Goal: Communication & Community: Answer question/provide support

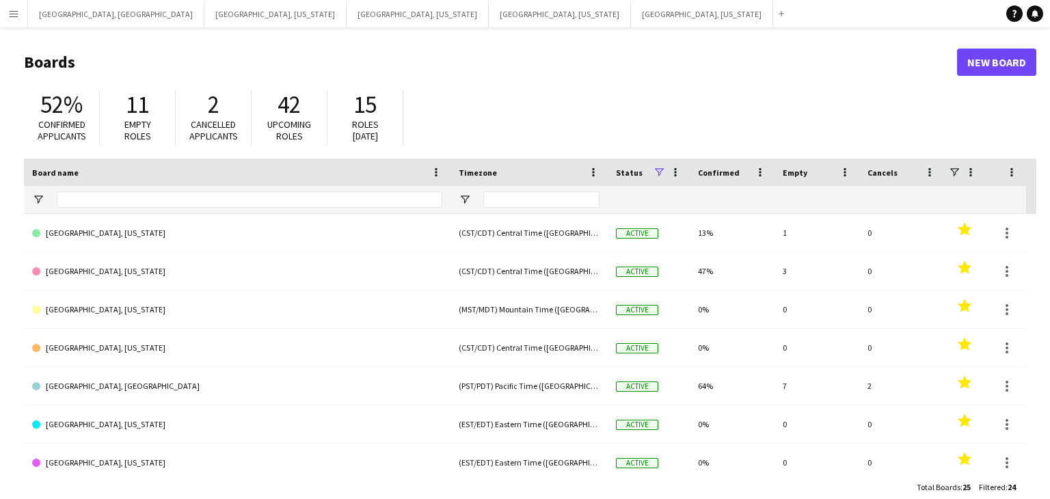
click at [9, 21] on button "Menu" at bounding box center [13, 13] width 27 height 27
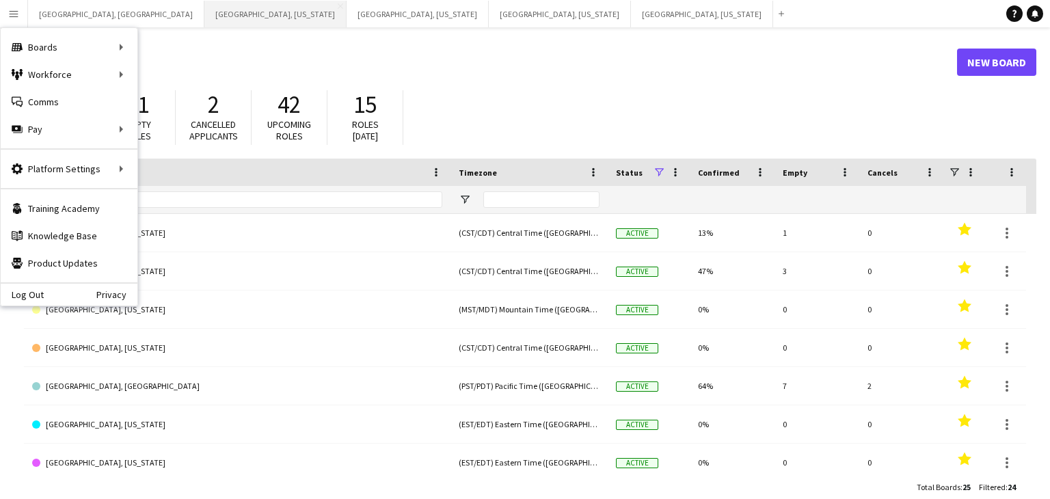
click at [204, 15] on button "[GEOGRAPHIC_DATA], [US_STATE] Close" at bounding box center [275, 14] width 142 height 27
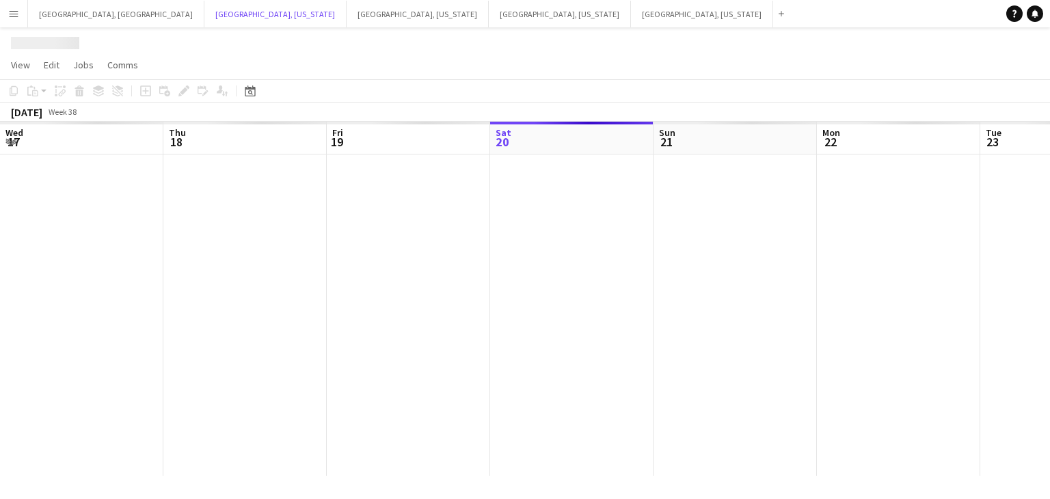
scroll to position [0, 327]
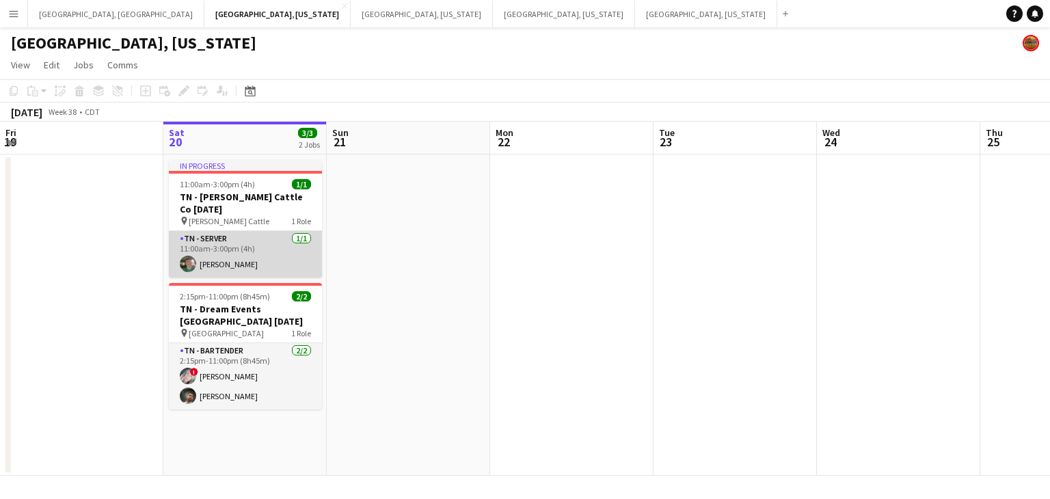
click at [264, 251] on app-card-role "TN - Server [DATE] 11:00am-3:00pm (4h) [PERSON_NAME]" at bounding box center [245, 254] width 153 height 46
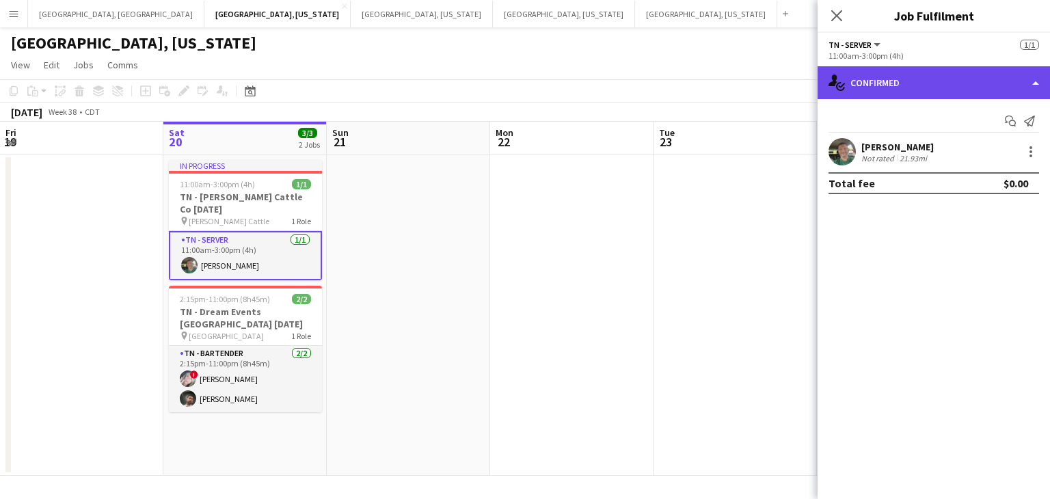
click at [1032, 91] on div "single-neutral-actions-check-2 Confirmed" at bounding box center [934, 82] width 232 height 33
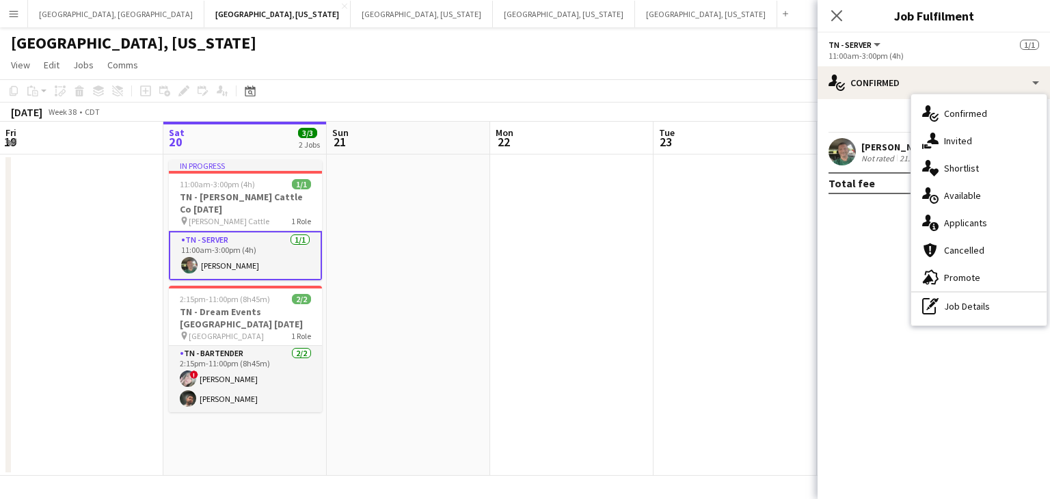
click at [1001, 229] on div "single-neutral-actions-information Applicants" at bounding box center [978, 222] width 135 height 27
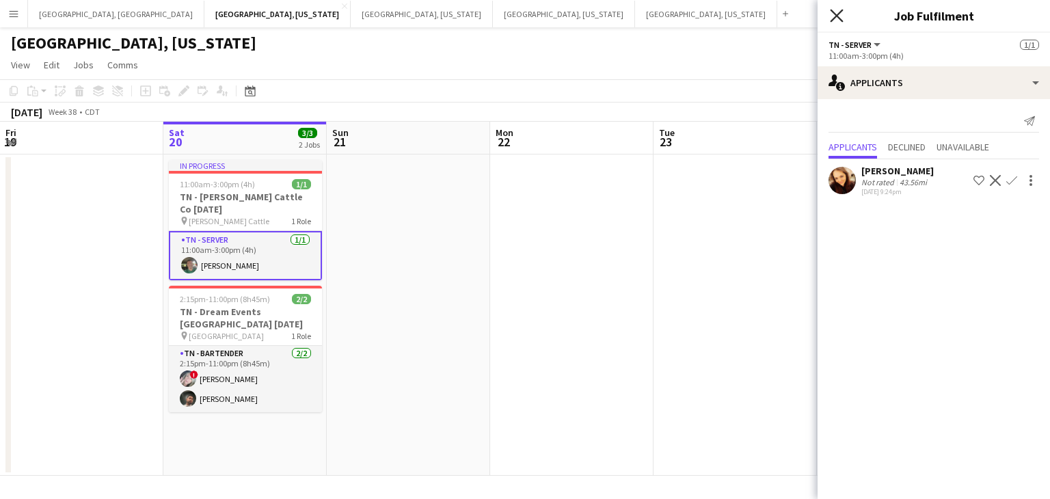
click at [836, 16] on icon at bounding box center [836, 15] width 13 height 13
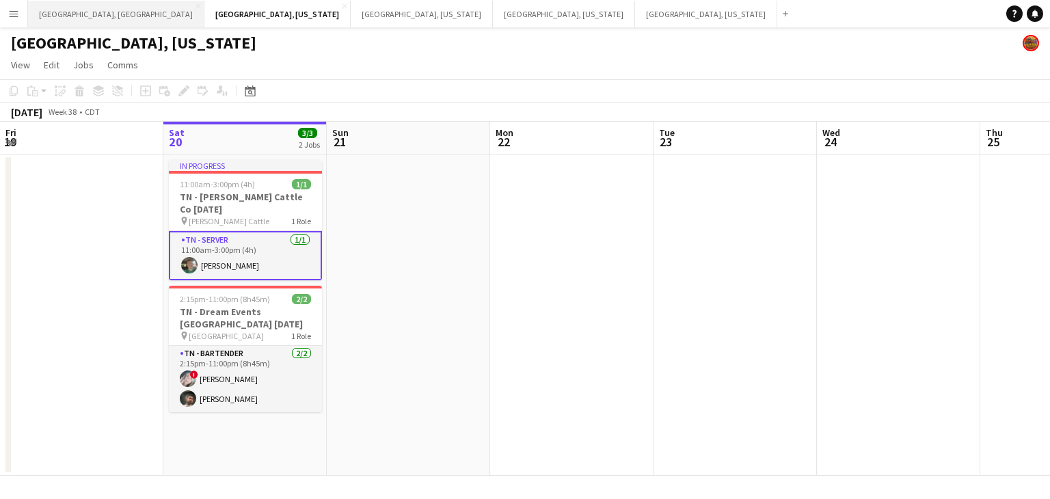
click at [68, 12] on button "[GEOGRAPHIC_DATA], [GEOGRAPHIC_DATA] Close" at bounding box center [116, 14] width 176 height 27
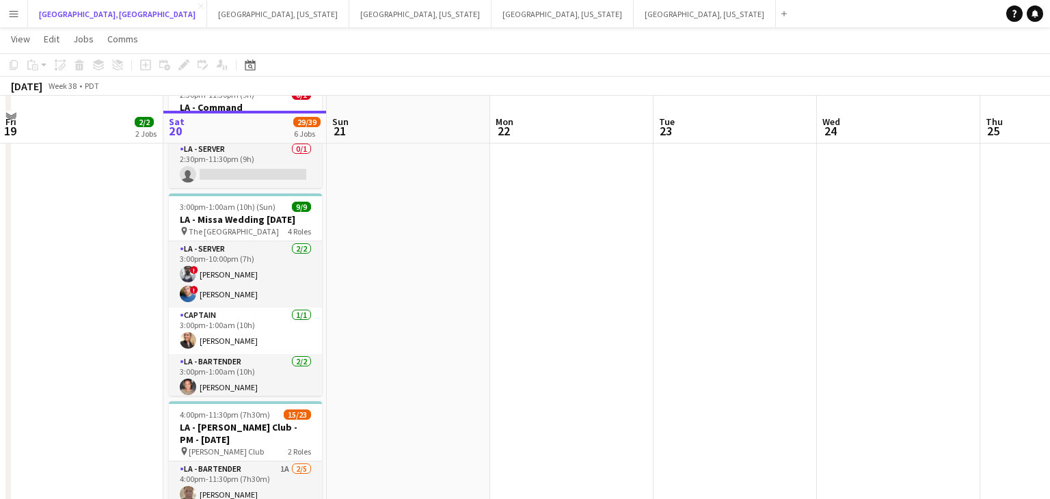
scroll to position [494, 0]
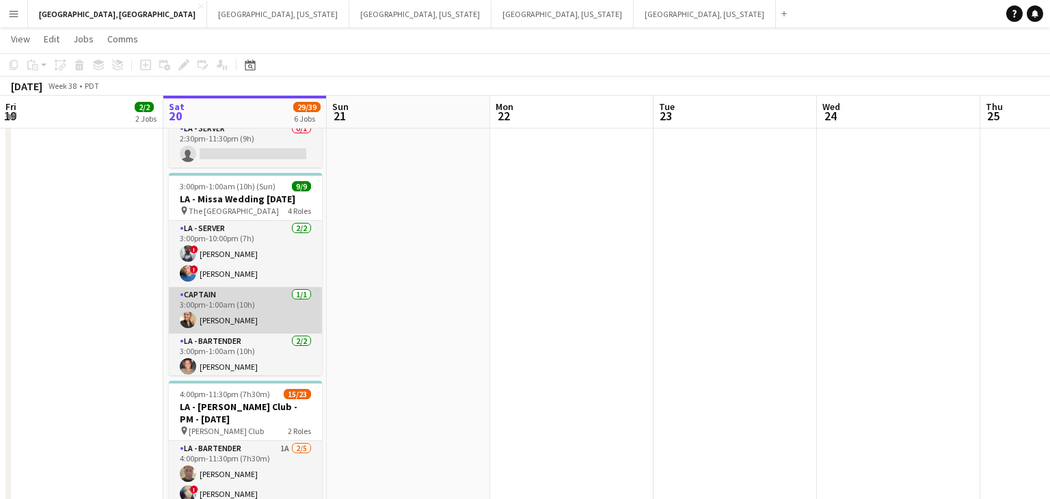
click at [241, 322] on app-card-role "Captain [DATE] 3:00pm-1:00am (10h) [PERSON_NAME]" at bounding box center [245, 310] width 153 height 46
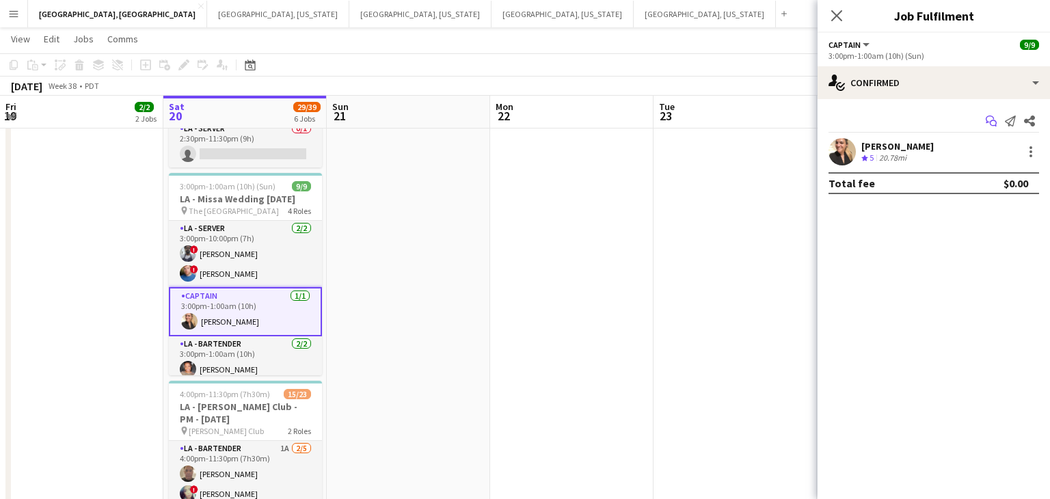
click at [996, 116] on icon "Start chat" at bounding box center [991, 121] width 11 height 11
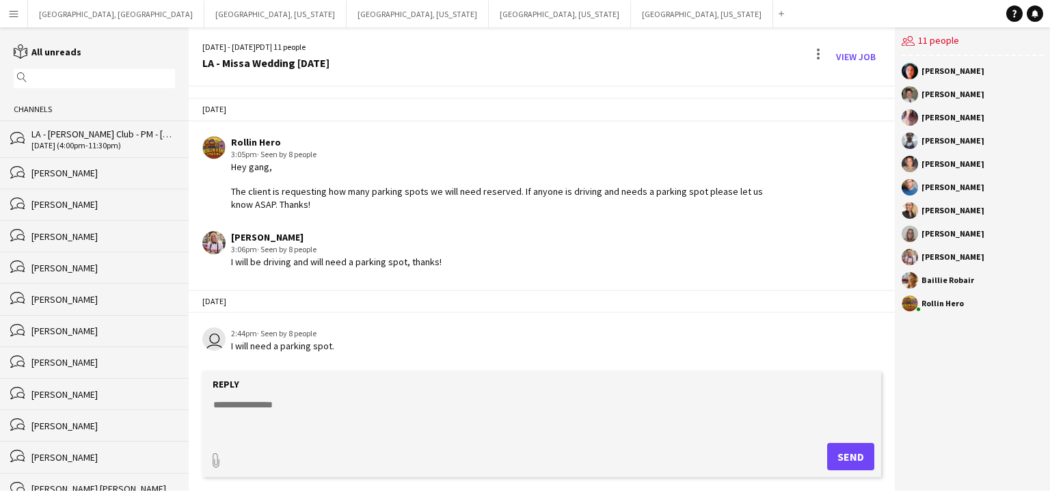
scroll to position [511, 0]
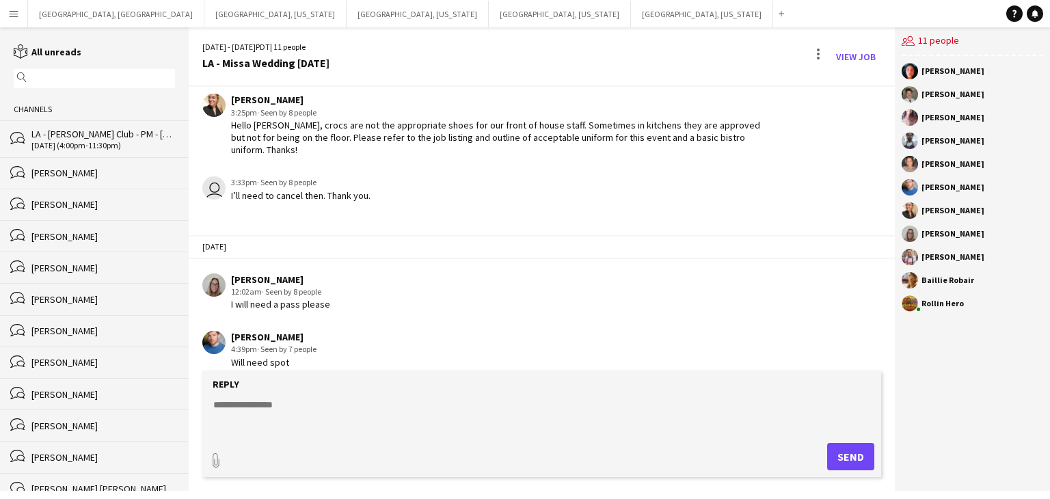
paste textarea "**********"
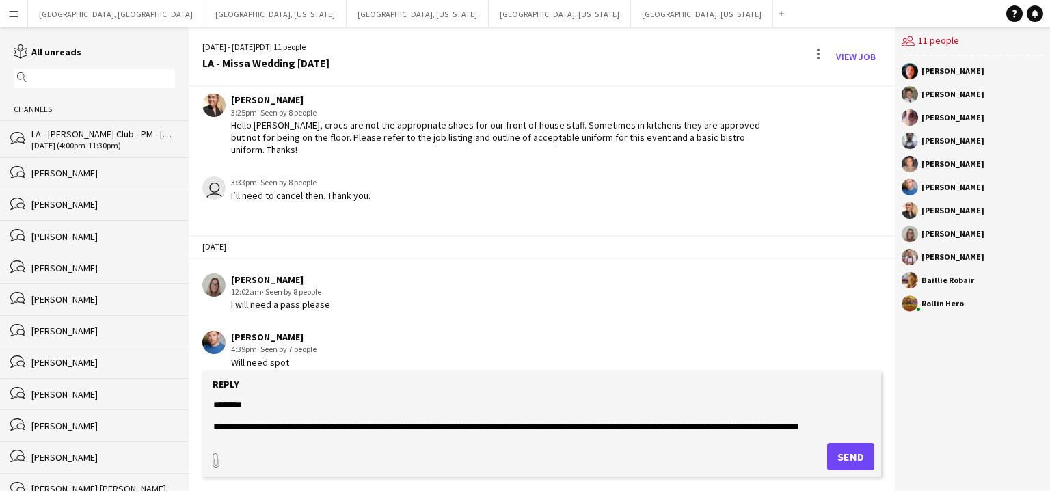
scroll to position [10, 0]
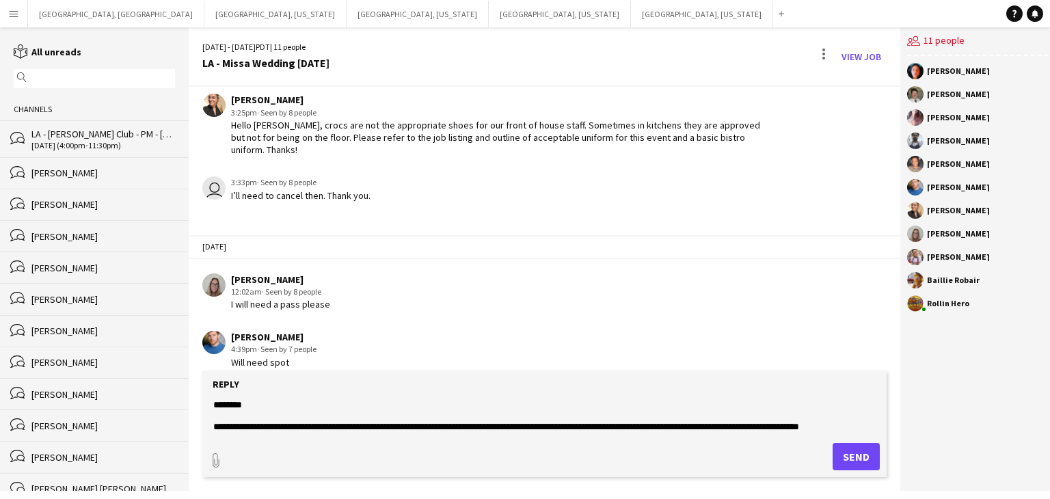
type textarea "**********"
click at [849, 451] on button "Send" at bounding box center [856, 456] width 47 height 27
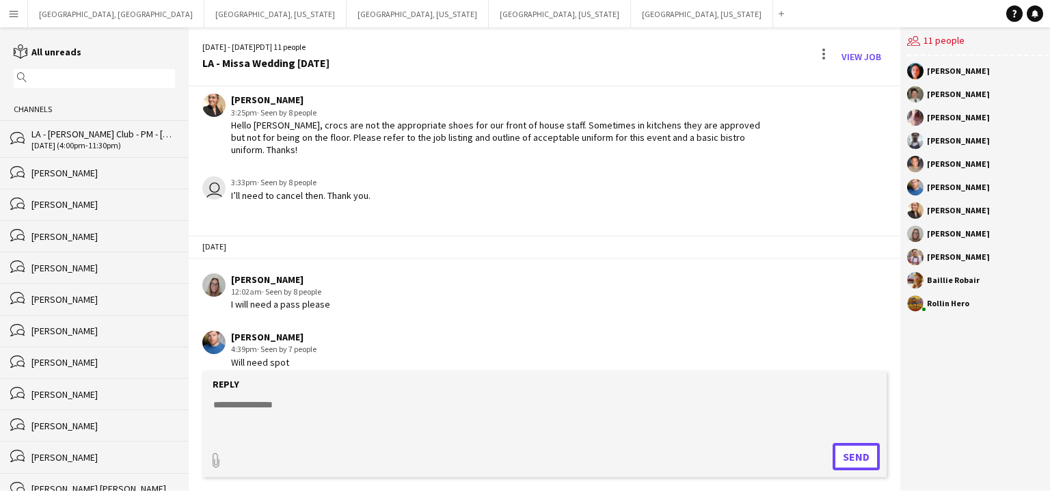
scroll to position [632, 0]
